Goal: Download file/media: Obtain a digital file from the website

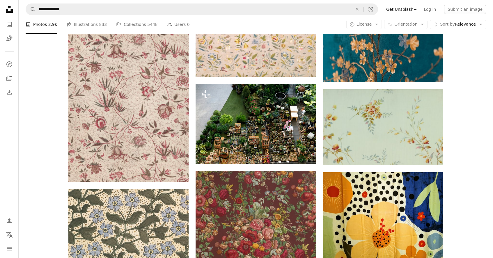
scroll to position [3538, 0]
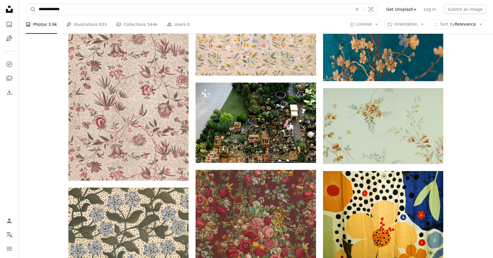
click at [112, 8] on input "**********" at bounding box center [193, 9] width 315 height 11
type input "*"
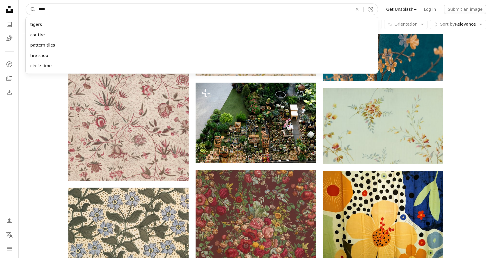
type input "*****"
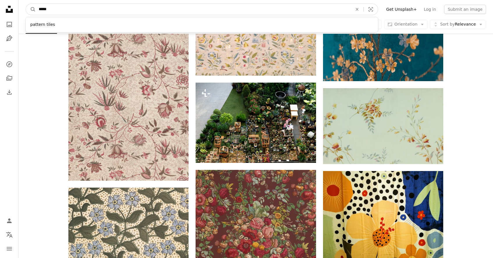
click at [31, 9] on button "A magnifying glass" at bounding box center [31, 9] width 10 height 11
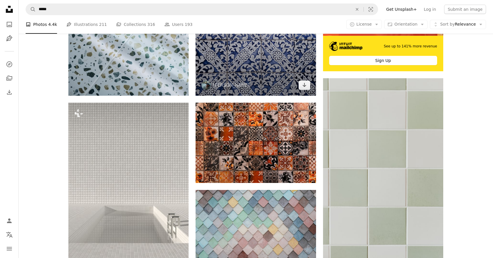
scroll to position [254, 0]
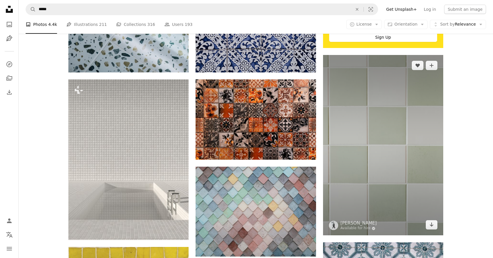
click at [370, 142] on img at bounding box center [383, 145] width 120 height 180
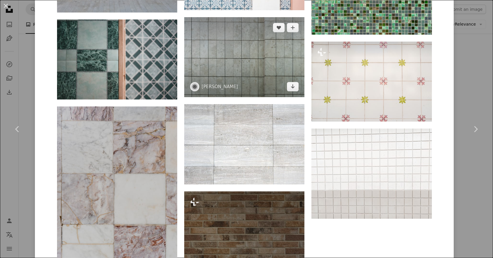
scroll to position [1046, 0]
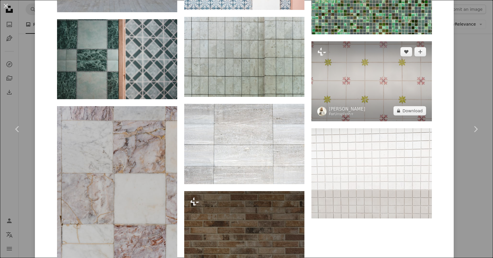
click at [360, 75] on img at bounding box center [371, 81] width 120 height 80
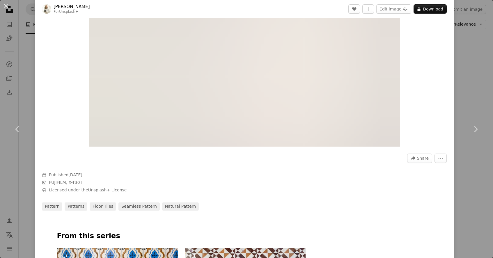
scroll to position [87, 0]
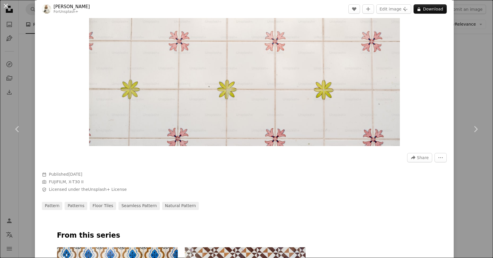
click at [6, 3] on button "An X shape" at bounding box center [5, 5] width 7 height 7
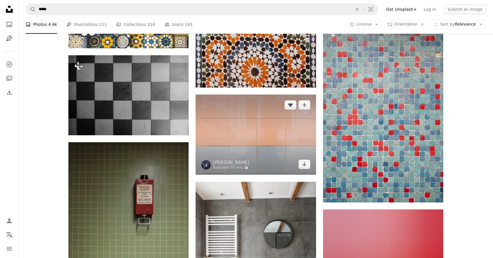
scroll to position [1262, 0]
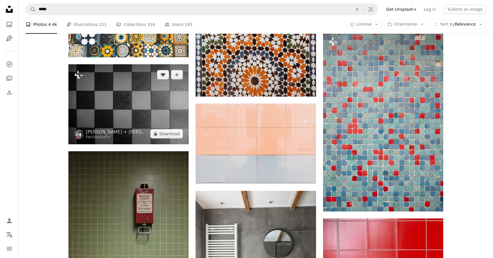
click at [159, 110] on img at bounding box center [128, 104] width 120 height 80
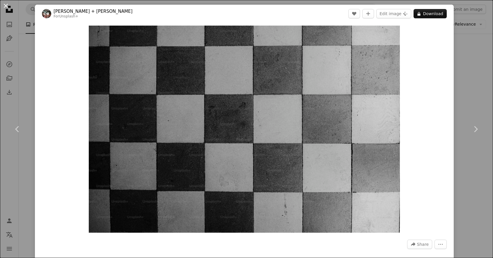
click at [5, 9] on button "An X shape" at bounding box center [5, 5] width 7 height 7
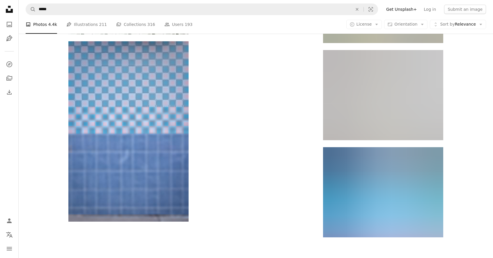
scroll to position [2038, 0]
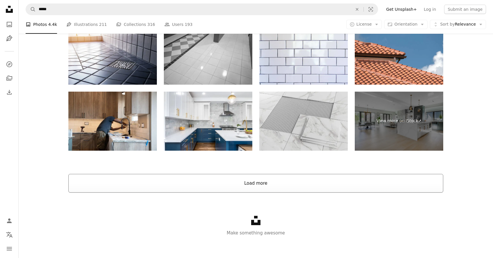
click at [243, 183] on button "Load more" at bounding box center [255, 183] width 375 height 19
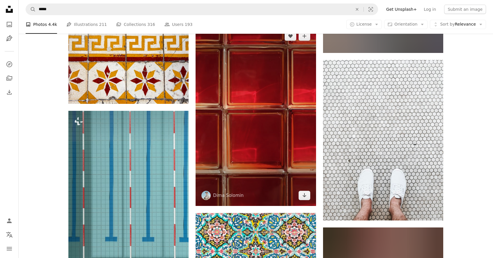
scroll to position [5955, 0]
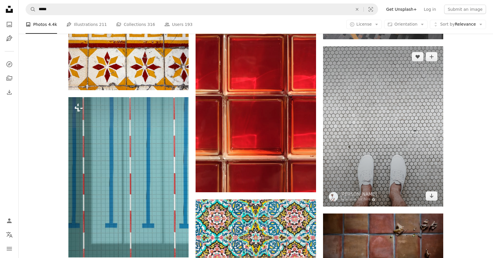
click at [385, 95] on img at bounding box center [383, 126] width 120 height 160
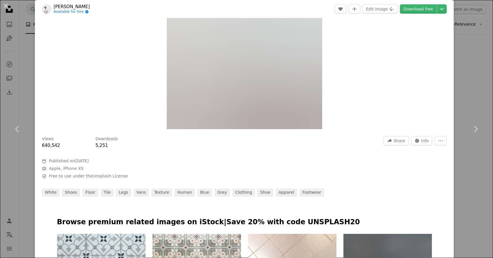
scroll to position [107, 0]
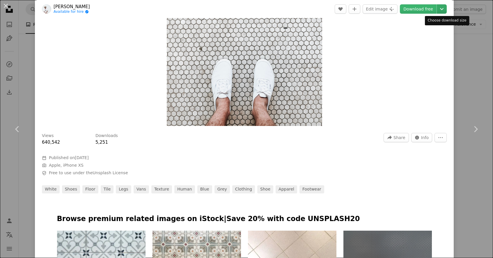
click at [445, 8] on icon "Chevron down" at bounding box center [441, 9] width 9 height 7
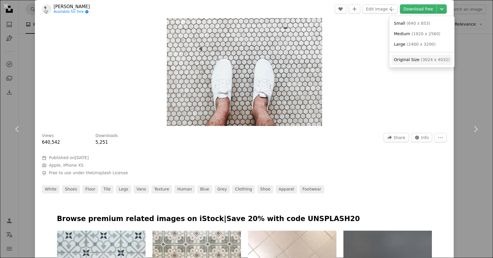
click at [425, 58] on span "( 3024 x 4032 )" at bounding box center [435, 59] width 29 height 5
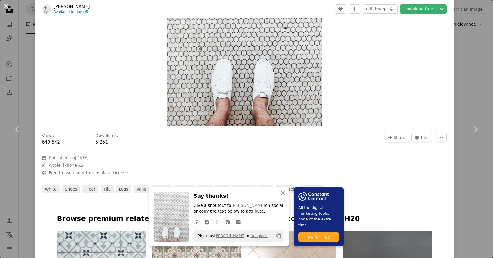
click at [5, 7] on button "An X shape" at bounding box center [5, 5] width 7 height 7
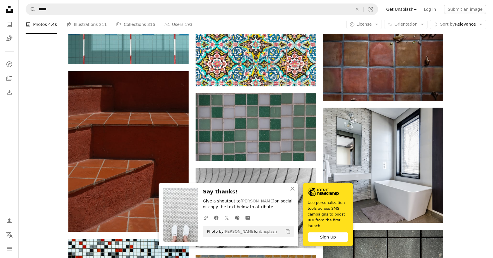
scroll to position [6149, 0]
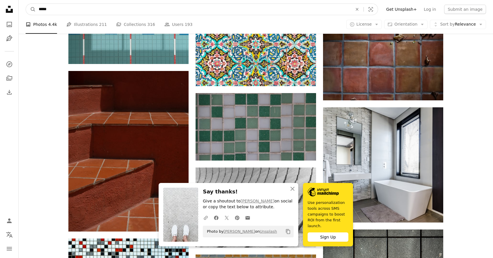
click at [166, 10] on input "*****" at bounding box center [193, 9] width 315 height 11
type input "*"
type input "**********"
click at [31, 9] on button "A magnifying glass" at bounding box center [31, 9] width 10 height 11
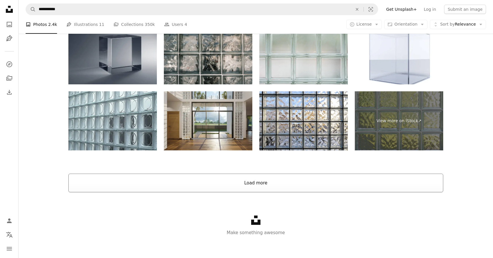
click at [246, 184] on button "Load more" at bounding box center [255, 183] width 375 height 19
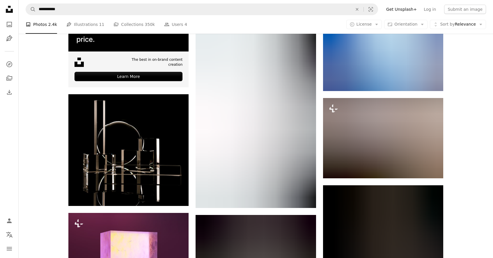
scroll to position [1258, 0]
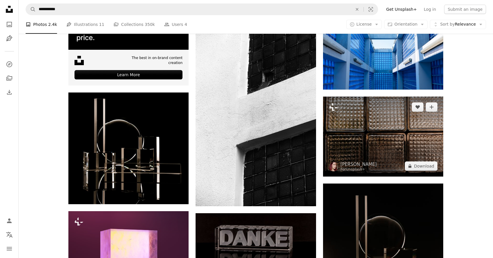
click at [362, 129] on img at bounding box center [383, 137] width 120 height 80
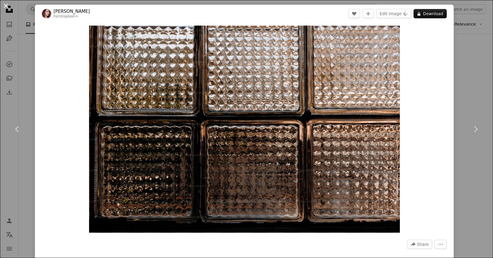
click at [4, 7] on button "An X shape" at bounding box center [5, 5] width 7 height 7
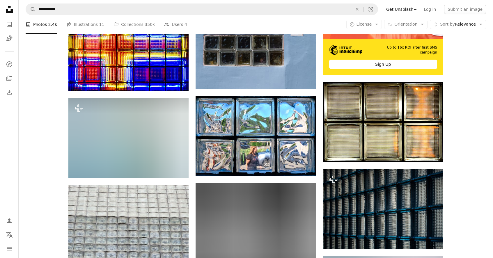
scroll to position [227, 0]
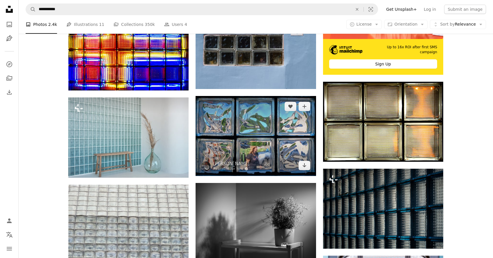
click at [257, 124] on img at bounding box center [256, 136] width 120 height 80
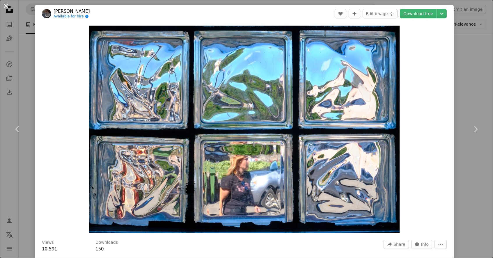
click at [6, 7] on button "An X shape" at bounding box center [5, 5] width 7 height 7
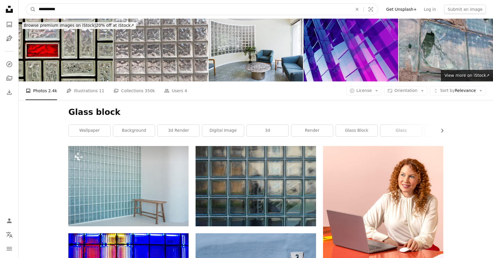
click at [74, 10] on input "**********" at bounding box center [193, 9] width 315 height 11
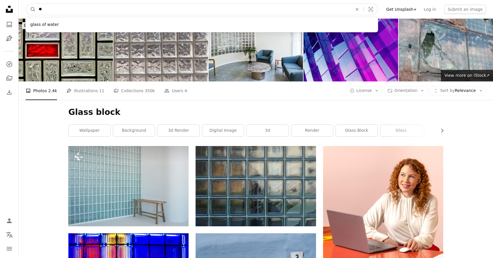
type input "*"
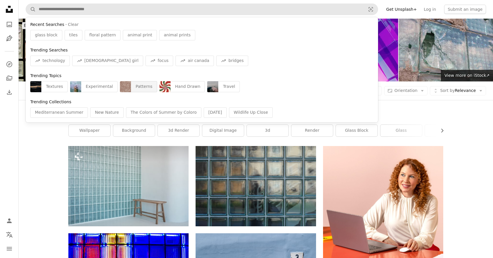
click at [144, 85] on div "Patterns" at bounding box center [144, 86] width 26 height 11
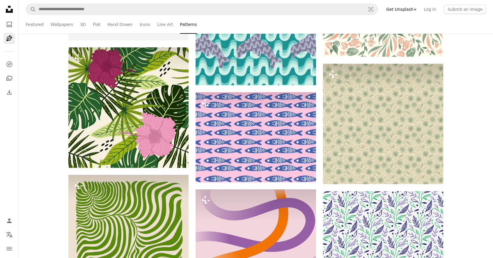
scroll to position [3505, 0]
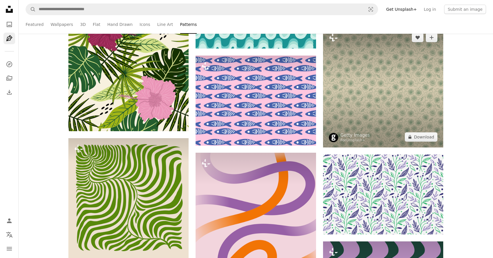
click at [381, 71] on img at bounding box center [383, 87] width 120 height 120
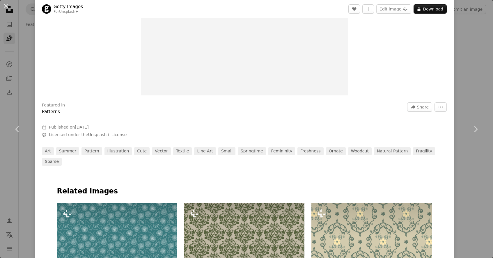
scroll to position [132, 0]
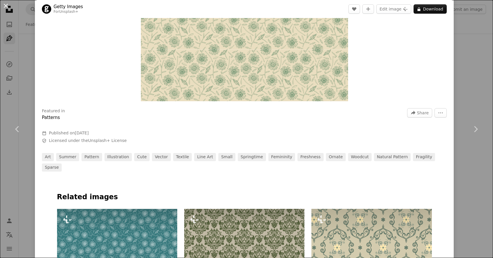
click at [8, 6] on button "An X shape" at bounding box center [5, 5] width 7 height 7
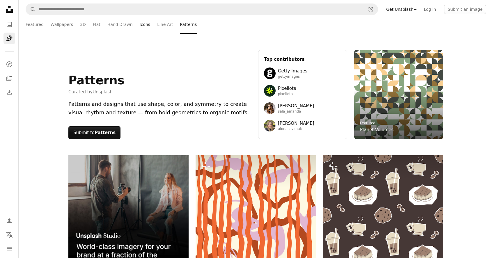
click at [145, 26] on link "Icons" at bounding box center [145, 24] width 11 height 19
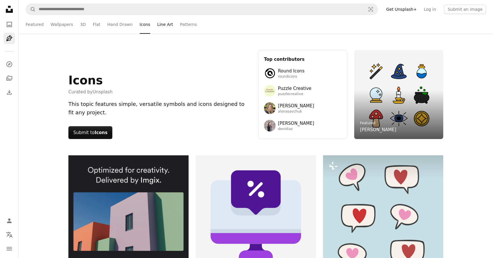
click at [161, 21] on link "Line Art" at bounding box center [165, 24] width 16 height 19
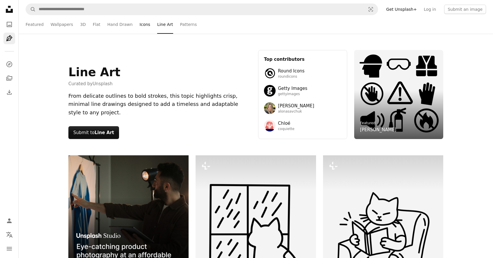
click at [140, 25] on link "Icons" at bounding box center [145, 24] width 11 height 19
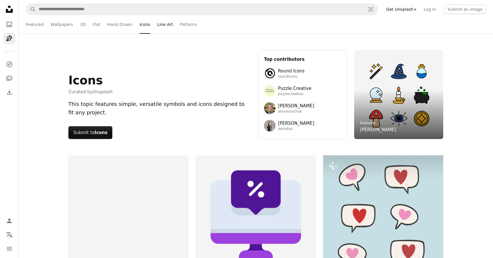
click at [161, 19] on link "Line Art" at bounding box center [165, 24] width 16 height 19
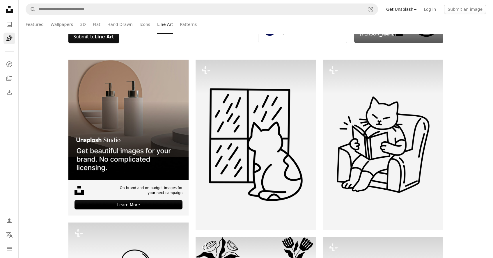
scroll to position [102, 0]
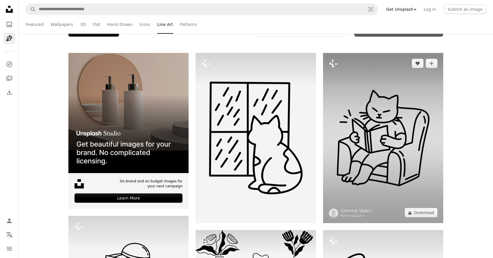
click at [341, 132] on img at bounding box center [383, 138] width 120 height 170
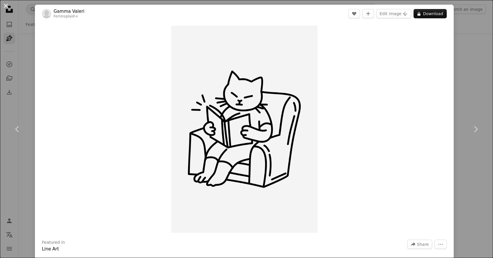
click at [7, 6] on button "An X shape" at bounding box center [5, 5] width 7 height 7
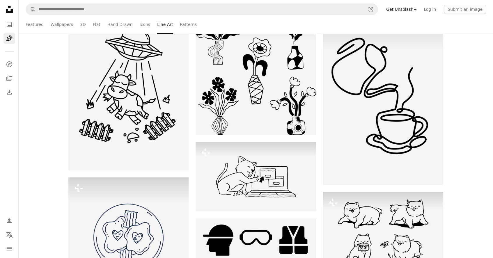
scroll to position [324, 0]
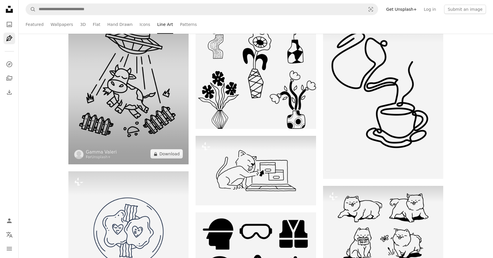
click at [171, 107] on img at bounding box center [128, 79] width 120 height 170
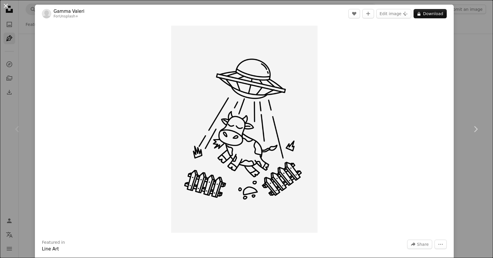
click at [9, 9] on button "An X shape" at bounding box center [5, 5] width 7 height 7
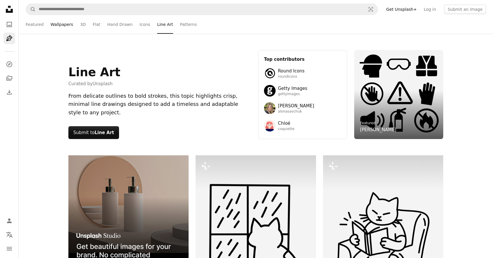
click at [68, 25] on link "Wallpapers" at bounding box center [62, 24] width 22 height 19
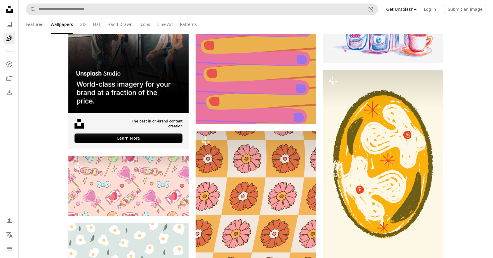
scroll to position [1482, 0]
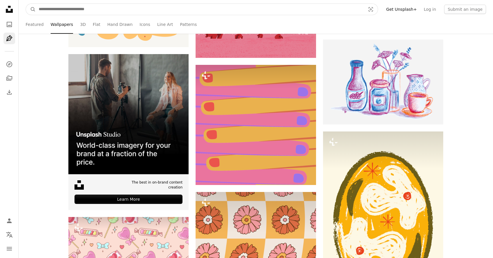
click at [112, 11] on input "Find visuals sitewide" at bounding box center [200, 9] width 328 height 11
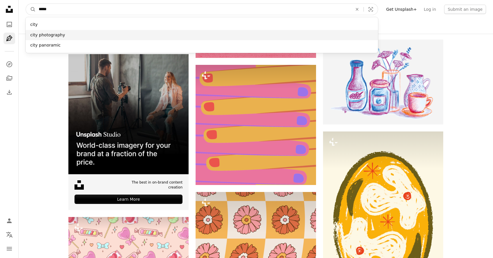
type input "****"
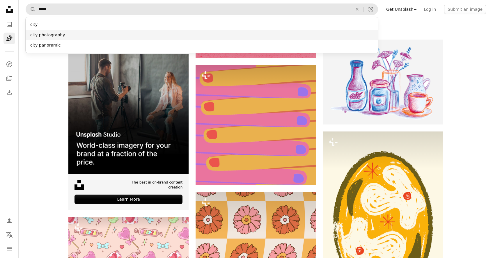
click at [76, 31] on div "city photography" at bounding box center [202, 35] width 352 height 10
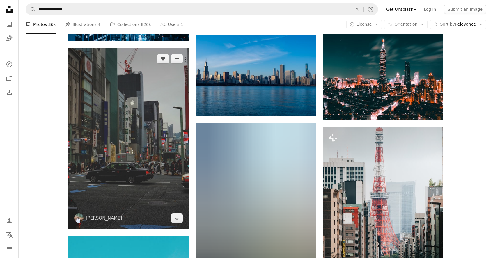
scroll to position [285, 0]
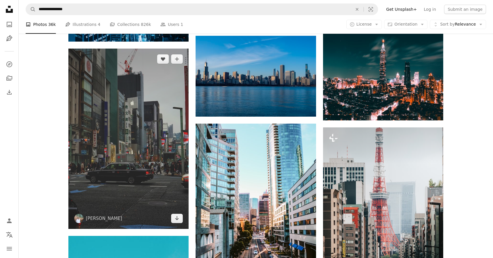
click at [140, 167] on img at bounding box center [128, 139] width 120 height 180
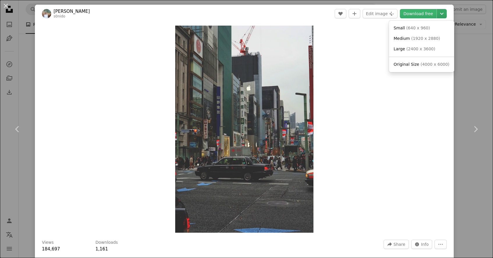
click at [446, 14] on icon "Chevron down" at bounding box center [441, 13] width 9 height 7
click at [443, 64] on span "( 4000 x 6000 )" at bounding box center [434, 64] width 29 height 5
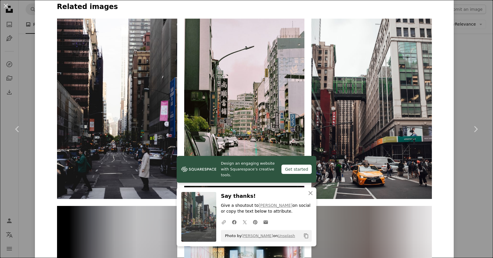
scroll to position [451, 0]
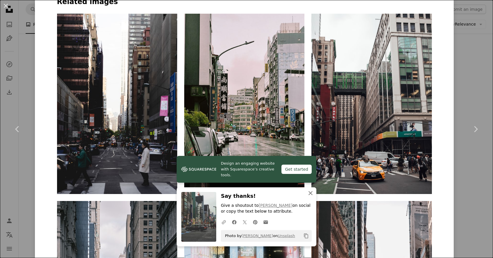
click at [312, 192] on icon "An X shape" at bounding box center [310, 193] width 7 height 7
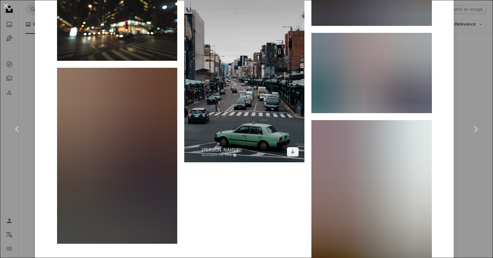
scroll to position [1355, 0]
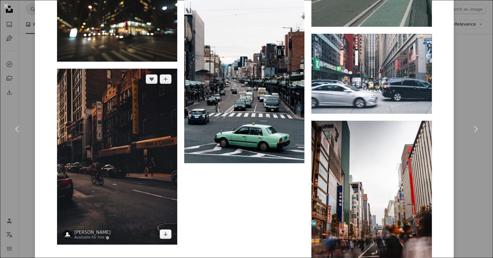
click at [147, 125] on img at bounding box center [117, 157] width 120 height 176
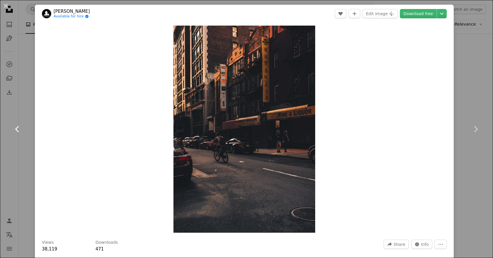
click at [11, 130] on link "Chevron left" at bounding box center [17, 129] width 35 height 56
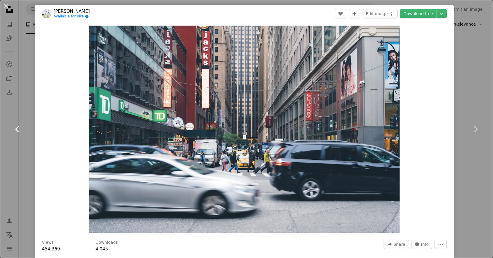
click at [22, 130] on icon "Chevron left" at bounding box center [17, 129] width 9 height 9
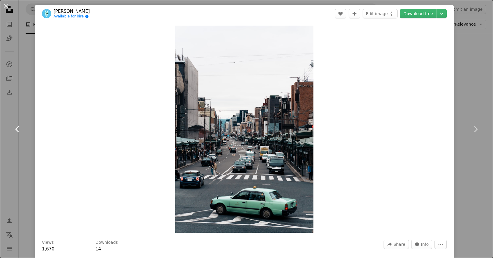
click at [22, 130] on icon "Chevron left" at bounding box center [17, 129] width 9 height 9
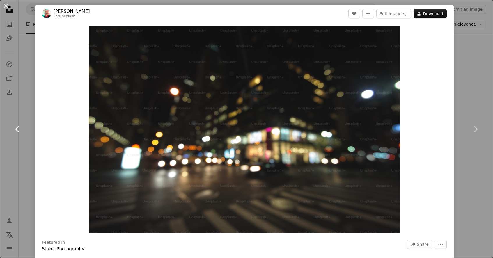
click at [22, 130] on icon "Chevron left" at bounding box center [17, 129] width 9 height 9
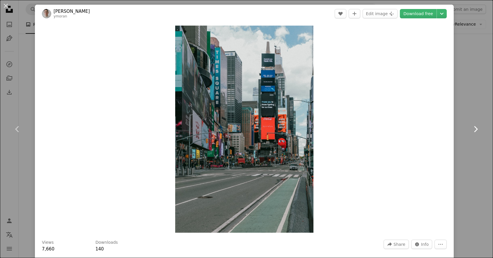
click at [478, 131] on icon "Chevron right" at bounding box center [475, 129] width 9 height 9
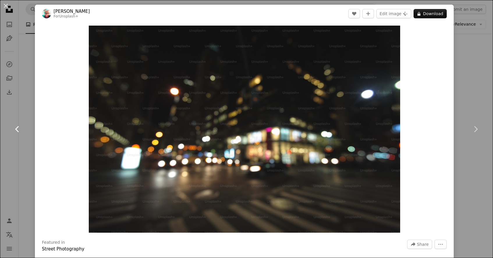
click at [19, 129] on icon "Chevron left" at bounding box center [17, 129] width 9 height 9
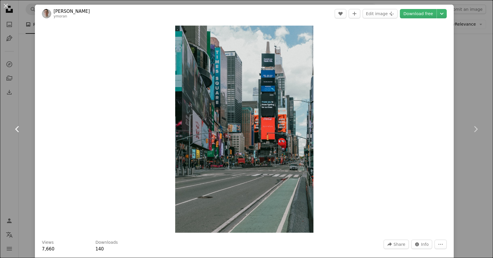
click at [19, 129] on icon "Chevron left" at bounding box center [17, 129] width 9 height 9
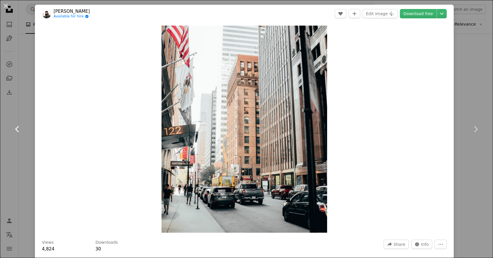
click at [19, 129] on icon "Chevron left" at bounding box center [17, 129] width 9 height 9
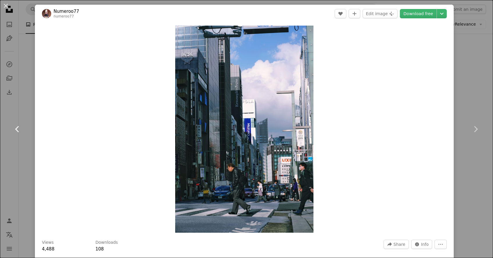
click at [19, 129] on icon "Chevron left" at bounding box center [17, 129] width 9 height 9
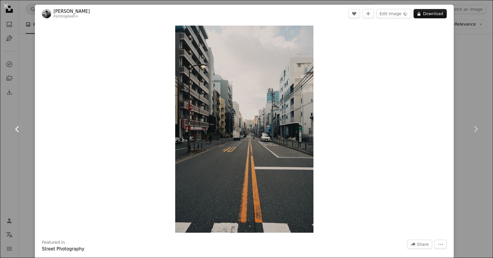
click at [19, 129] on icon "Chevron left" at bounding box center [17, 129] width 9 height 9
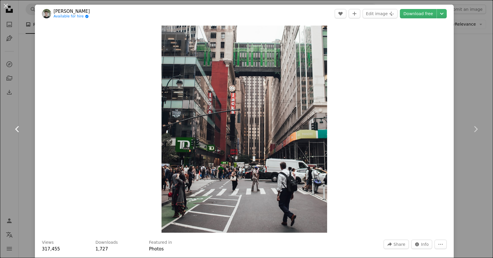
click at [19, 129] on icon "Chevron left" at bounding box center [17, 129] width 9 height 9
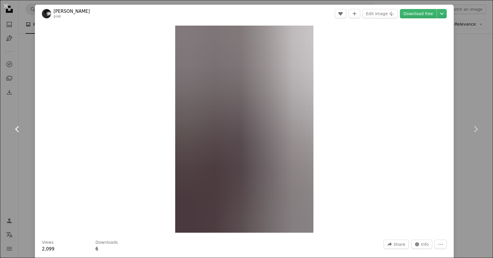
click at [19, 129] on icon "Chevron left" at bounding box center [17, 129] width 9 height 9
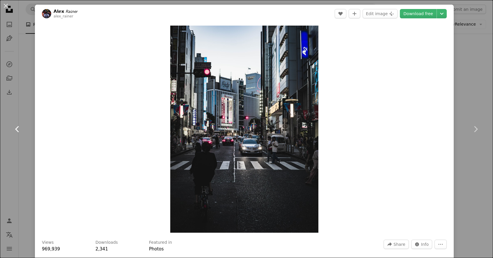
click at [19, 129] on icon "Chevron left" at bounding box center [17, 129] width 9 height 9
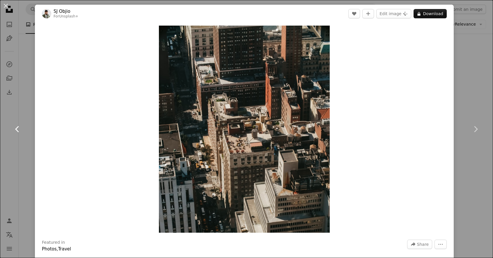
click at [19, 129] on icon "Chevron left" at bounding box center [17, 129] width 9 height 9
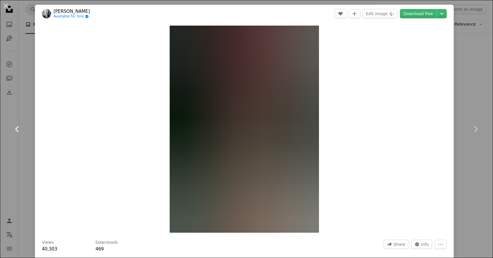
click at [19, 129] on icon "Chevron left" at bounding box center [17, 129] width 9 height 9
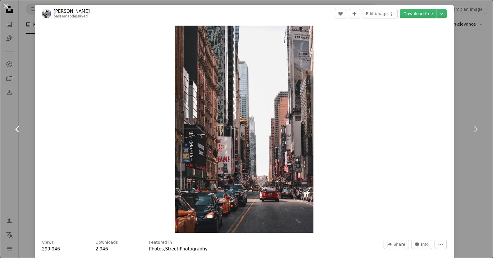
click at [19, 129] on icon "Chevron left" at bounding box center [17, 129] width 9 height 9
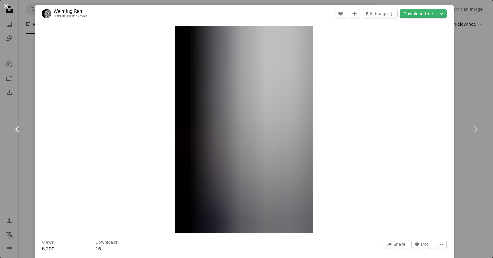
click at [18, 129] on icon "Chevron left" at bounding box center [17, 129] width 9 height 9
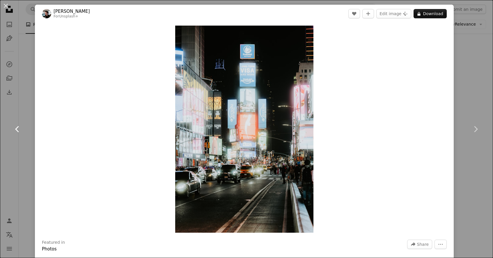
click at [18, 129] on icon "Chevron left" at bounding box center [17, 129] width 9 height 9
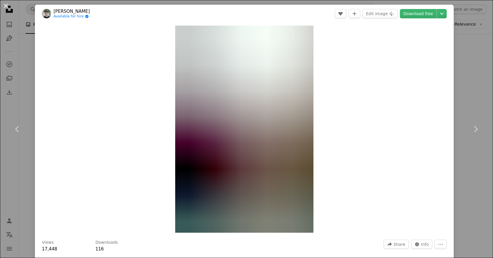
click at [8, 9] on button "An X shape" at bounding box center [5, 5] width 7 height 7
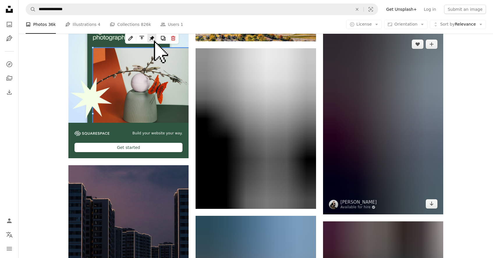
scroll to position [1758, 0]
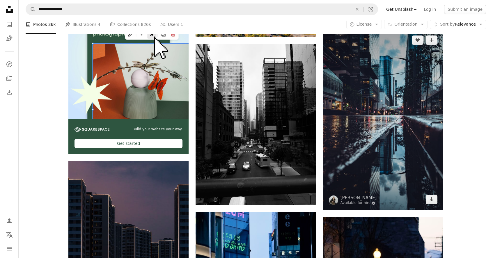
click at [399, 153] on img at bounding box center [383, 120] width 120 height 181
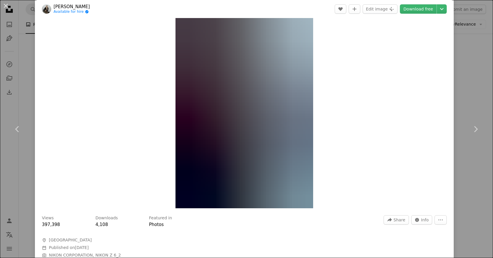
scroll to position [12, 0]
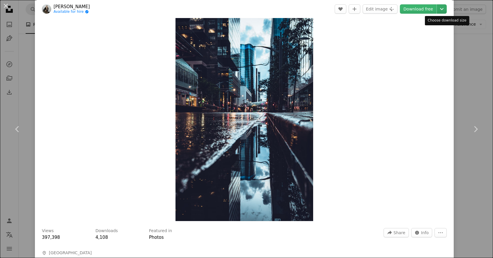
click at [446, 8] on icon "Chevron down" at bounding box center [441, 9] width 9 height 7
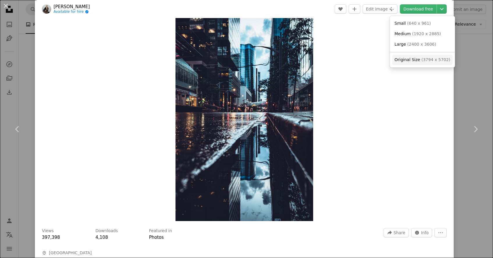
click at [436, 59] on span "( 3794 x 5702 )" at bounding box center [435, 59] width 29 height 5
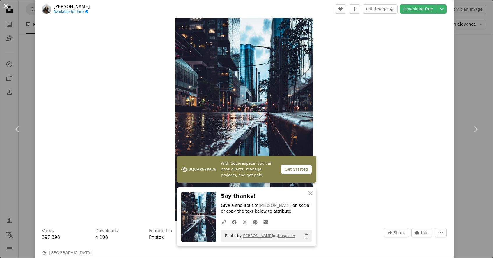
click at [8, 7] on button "An X shape" at bounding box center [5, 5] width 7 height 7
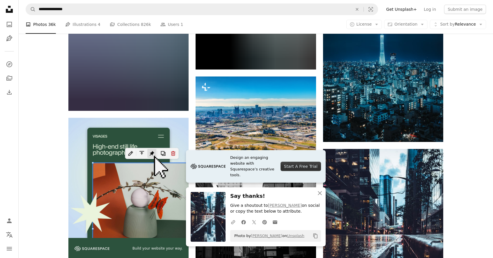
scroll to position [1588, 0]
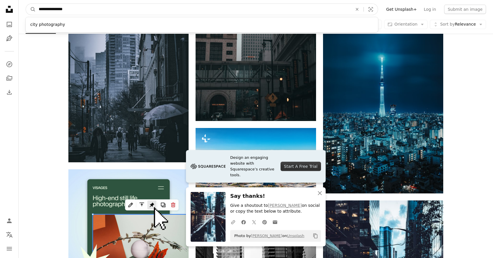
drag, startPoint x: 73, startPoint y: 8, endPoint x: 26, endPoint y: 17, distance: 48.5
click at [26, 17] on nav "**********" at bounding box center [256, 9] width 474 height 19
type input "*"
type input "**********"
click at [31, 9] on button "A magnifying glass" at bounding box center [31, 9] width 10 height 11
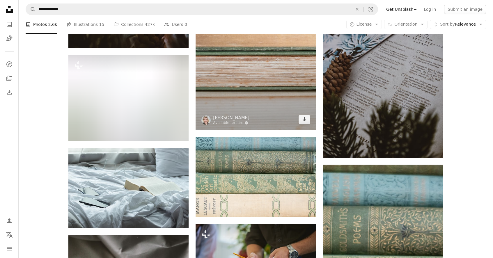
scroll to position [481, 0]
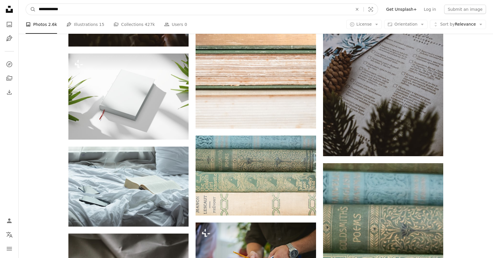
drag, startPoint x: 79, startPoint y: 7, endPoint x: 25, endPoint y: 12, distance: 54.6
click at [25, 12] on nav "**********" at bounding box center [256, 9] width 474 height 19
type input "*"
type input "**********"
click at [31, 9] on button "A magnifying glass" at bounding box center [31, 9] width 10 height 11
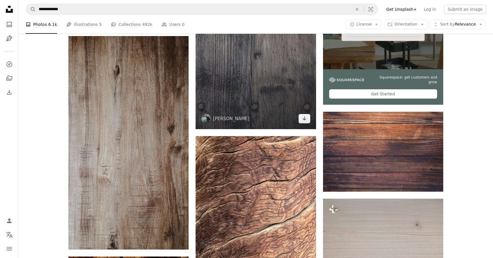
scroll to position [213, 0]
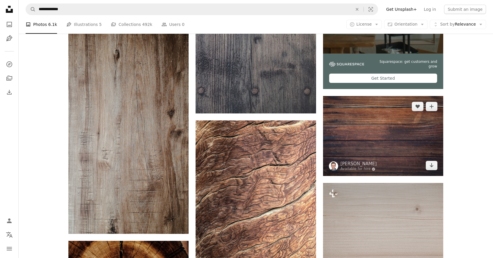
click at [364, 125] on img at bounding box center [383, 136] width 120 height 80
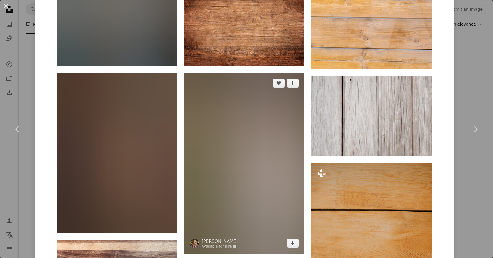
scroll to position [994, 0]
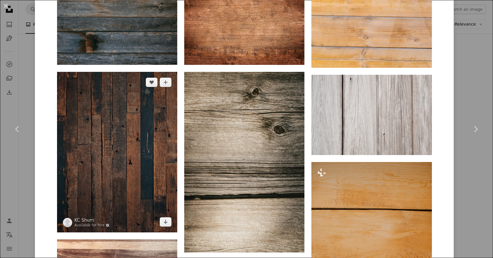
click at [163, 151] on img at bounding box center [117, 152] width 120 height 160
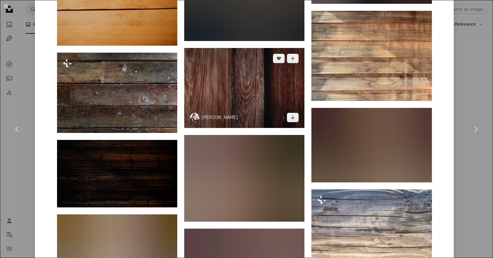
scroll to position [941, 0]
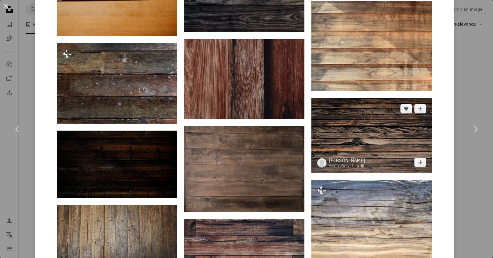
click at [367, 139] on img at bounding box center [371, 135] width 120 height 74
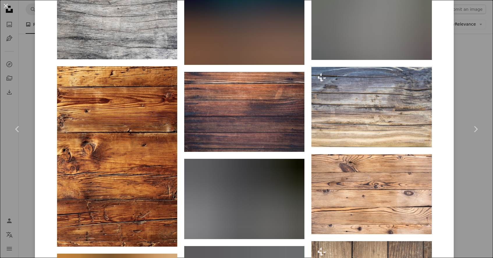
scroll to position [566, 0]
